Goal: Navigation & Orientation: Go to known website

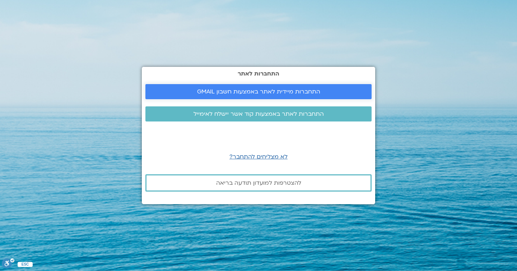
click at [297, 88] on span "התחברות מיידית לאתר באמצעות חשבון GMAIL" at bounding box center [258, 91] width 123 height 6
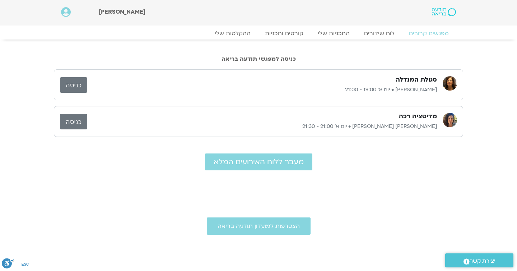
click at [74, 80] on link "כניסה" at bounding box center [73, 84] width 27 height 15
